Goal: Information Seeking & Learning: Learn about a topic

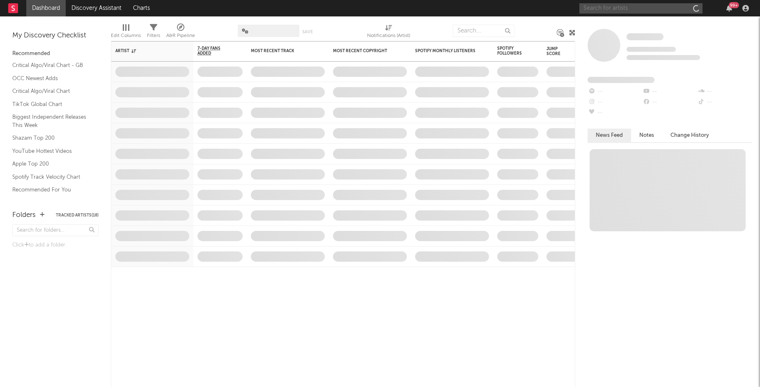
click at [639, 6] on input "text" at bounding box center [640, 8] width 123 height 10
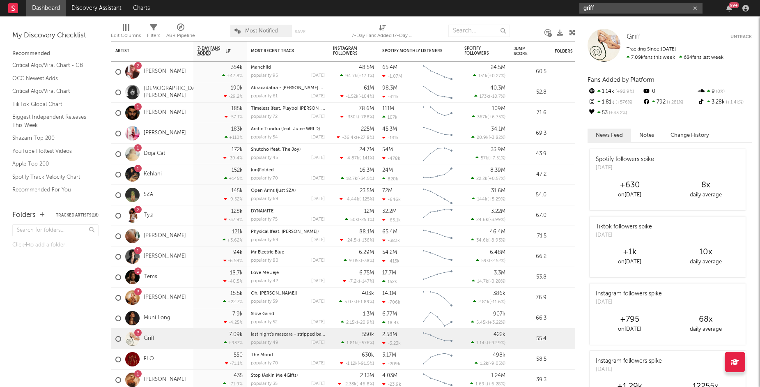
click at [622, 10] on input "griff" at bounding box center [640, 8] width 123 height 10
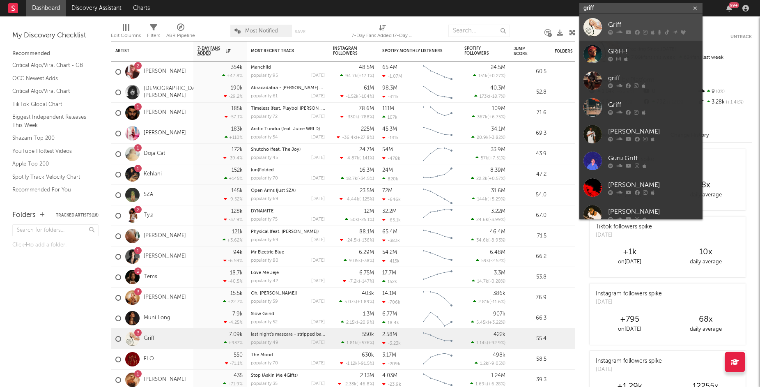
type input "griff"
click at [620, 30] on icon at bounding box center [619, 32] width 6 height 5
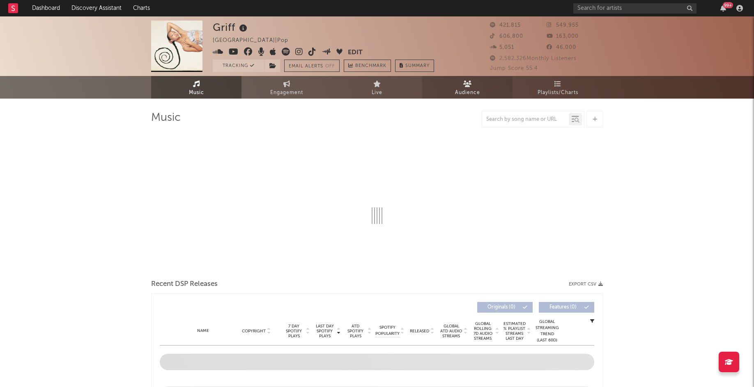
click at [474, 90] on span "Audience" at bounding box center [467, 93] width 25 height 10
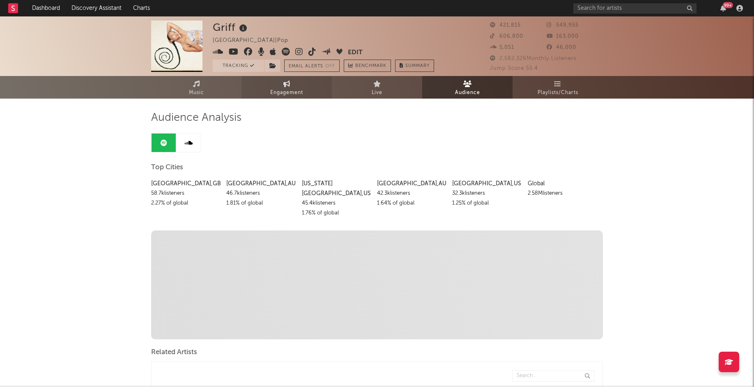
click at [306, 94] on link "Engagement" at bounding box center [286, 87] width 90 height 23
select select "1w"
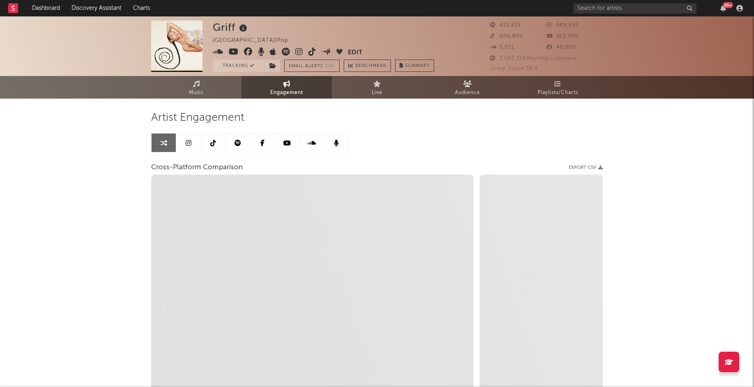
select select "1m"
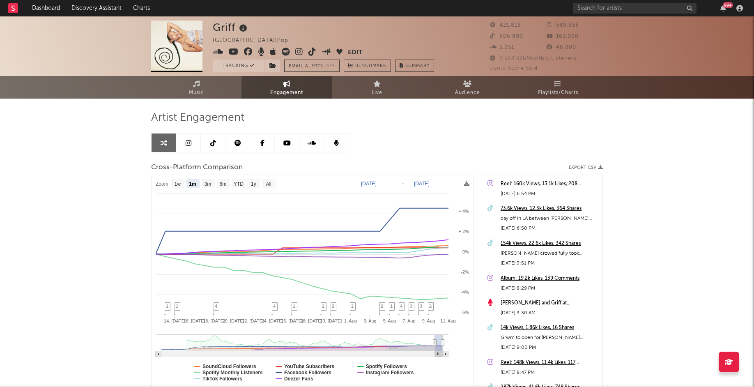
click at [193, 144] on link at bounding box center [188, 142] width 25 height 18
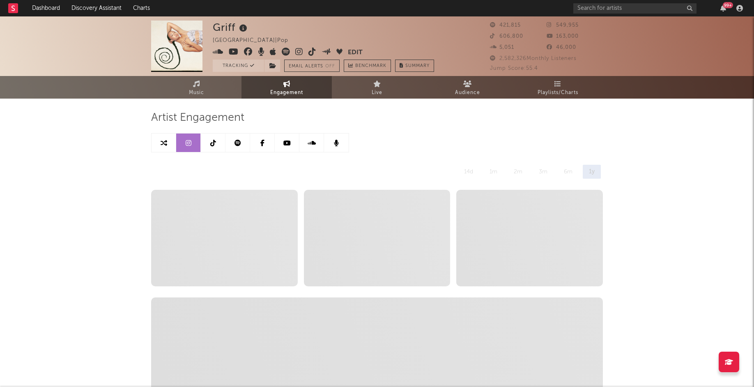
select select "6m"
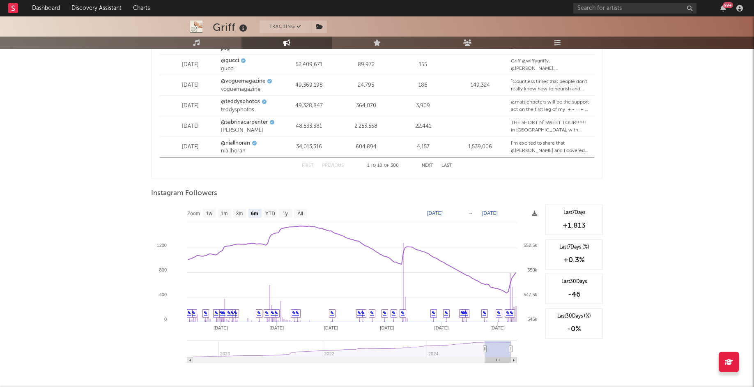
scroll to position [1134, 0]
click at [443, 213] on text "[DATE]" at bounding box center [435, 212] width 16 height 6
click at [459, 212] on input "[DATE]" at bounding box center [440, 211] width 38 height 8
type input "[DATE]"
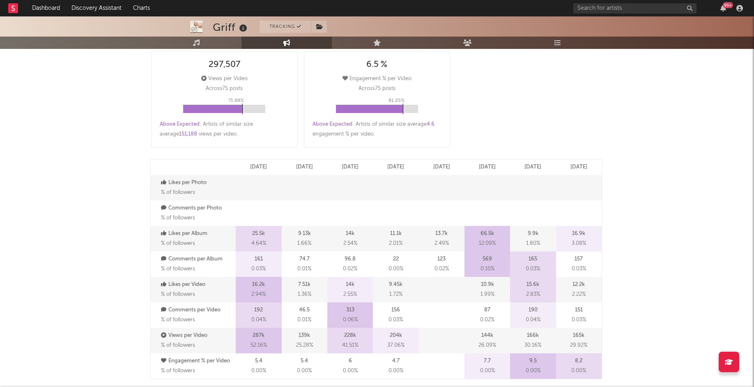
scroll to position [0, 0]
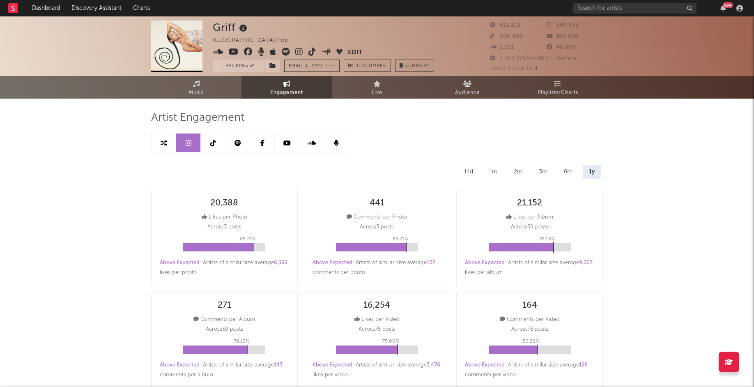
click at [215, 143] on icon at bounding box center [213, 143] width 6 height 7
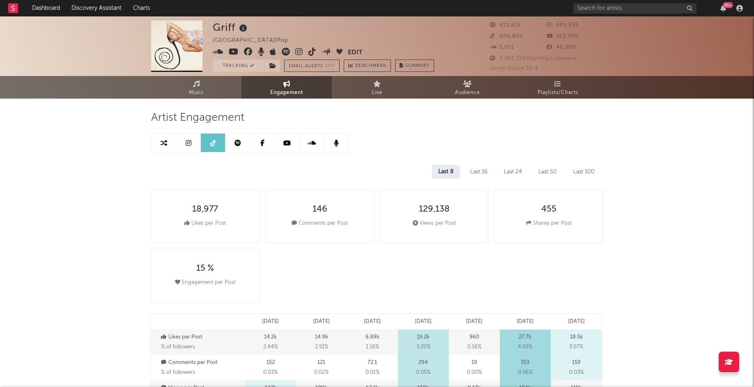
select select "6m"
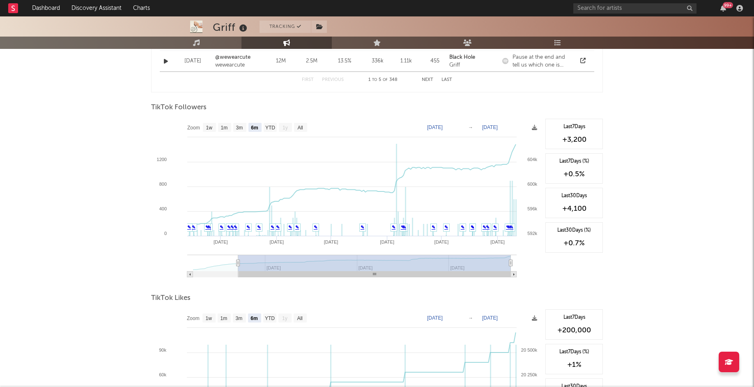
scroll to position [743, 0]
click at [443, 127] on text "[DATE]" at bounding box center [435, 129] width 16 height 6
click at [459, 127] on input "[DATE]" at bounding box center [440, 128] width 38 height 8
type input "[DATE]"
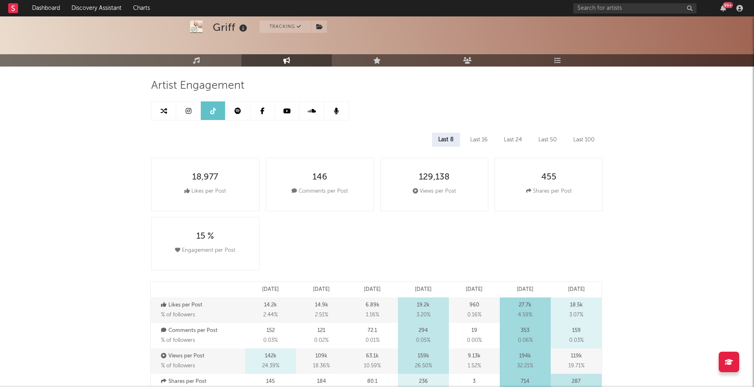
scroll to position [0, 0]
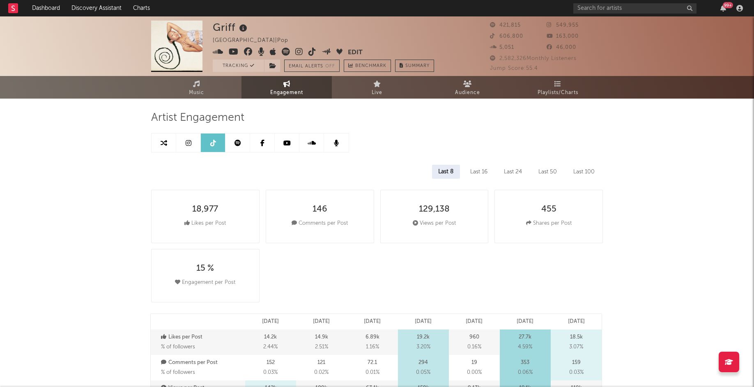
click at [188, 141] on icon at bounding box center [189, 143] width 6 height 7
select select "6m"
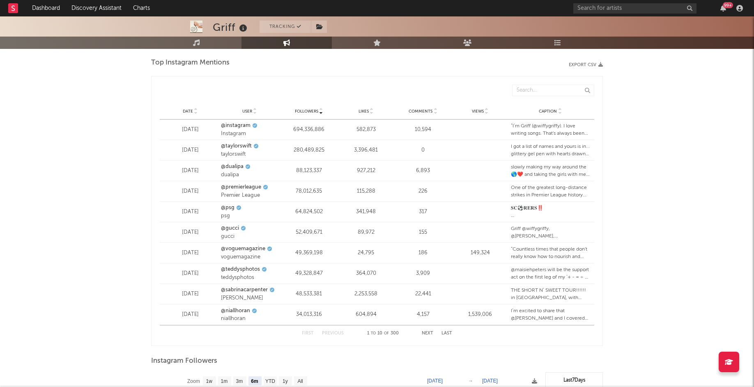
scroll to position [1172, 0]
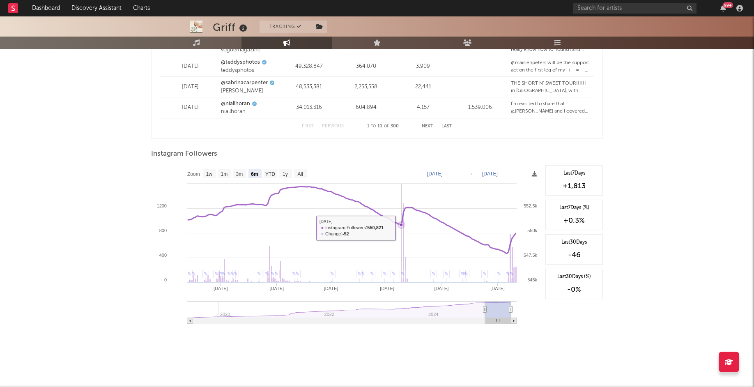
click at [401, 228] on icon at bounding box center [401, 224] width 8 height 8
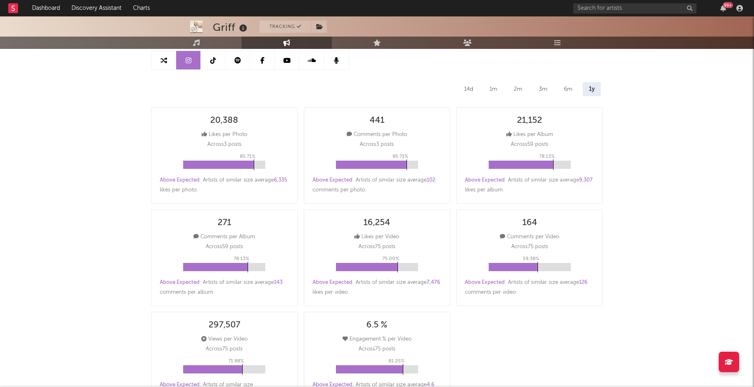
scroll to position [0, 0]
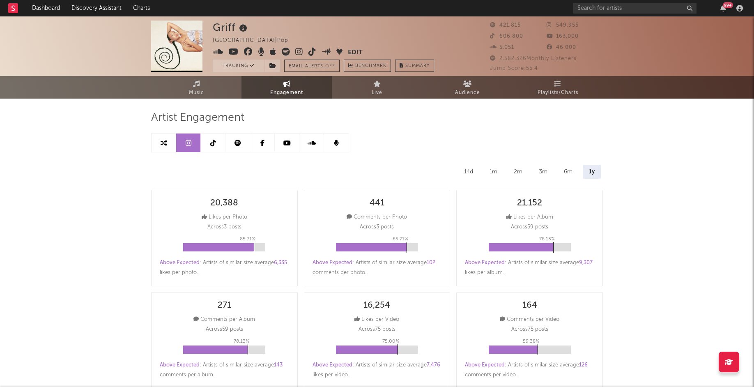
click at [213, 148] on link at bounding box center [213, 142] width 25 height 18
select select "6m"
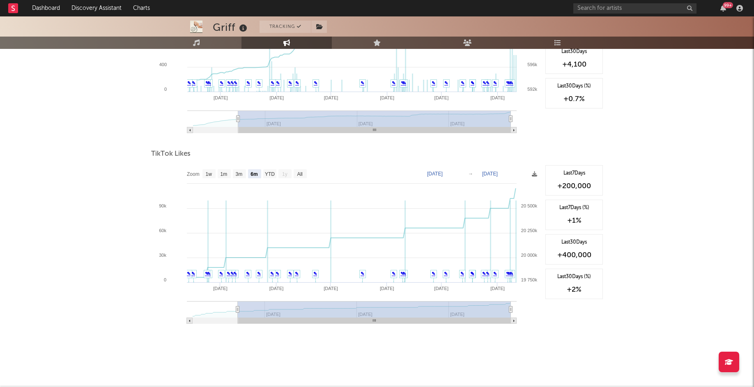
scroll to position [888, 0]
